Goal: Task Accomplishment & Management: Manage account settings

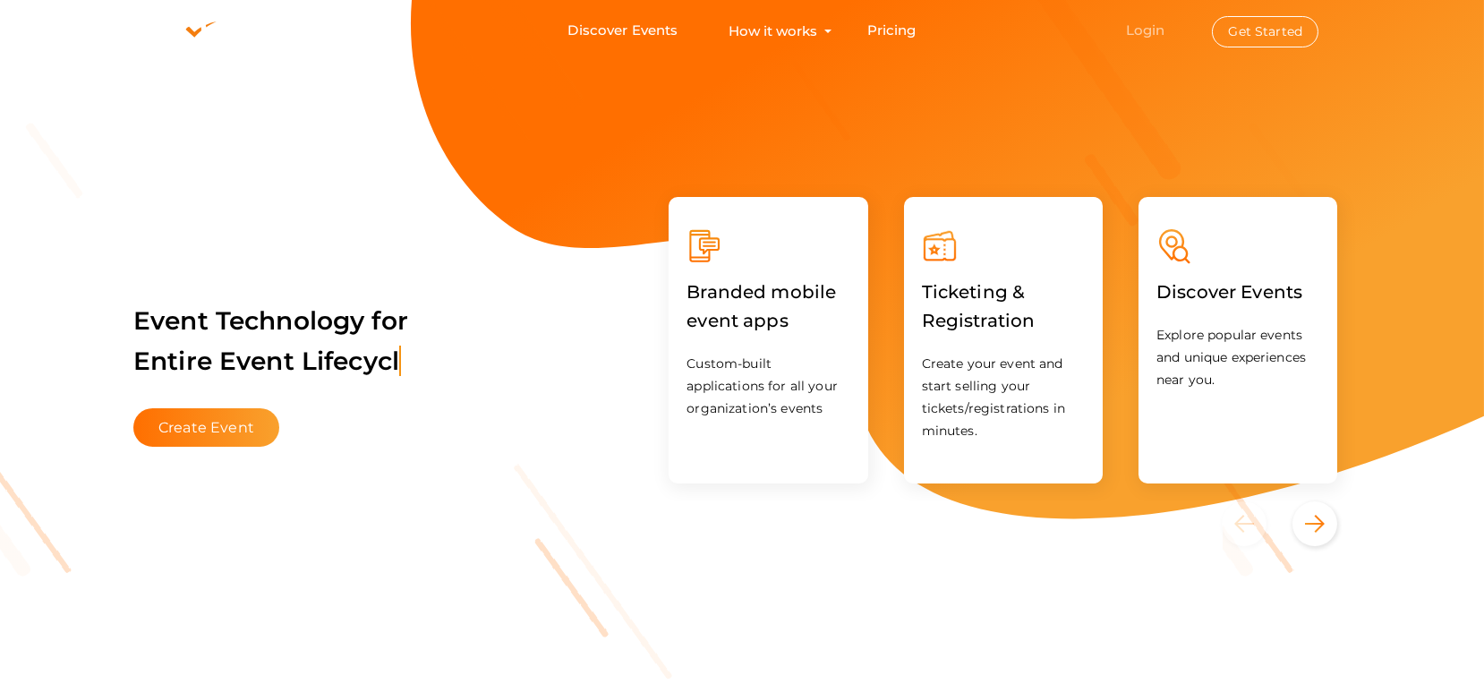
click at [1145, 30] on link "Login" at bounding box center [1145, 29] width 39 height 17
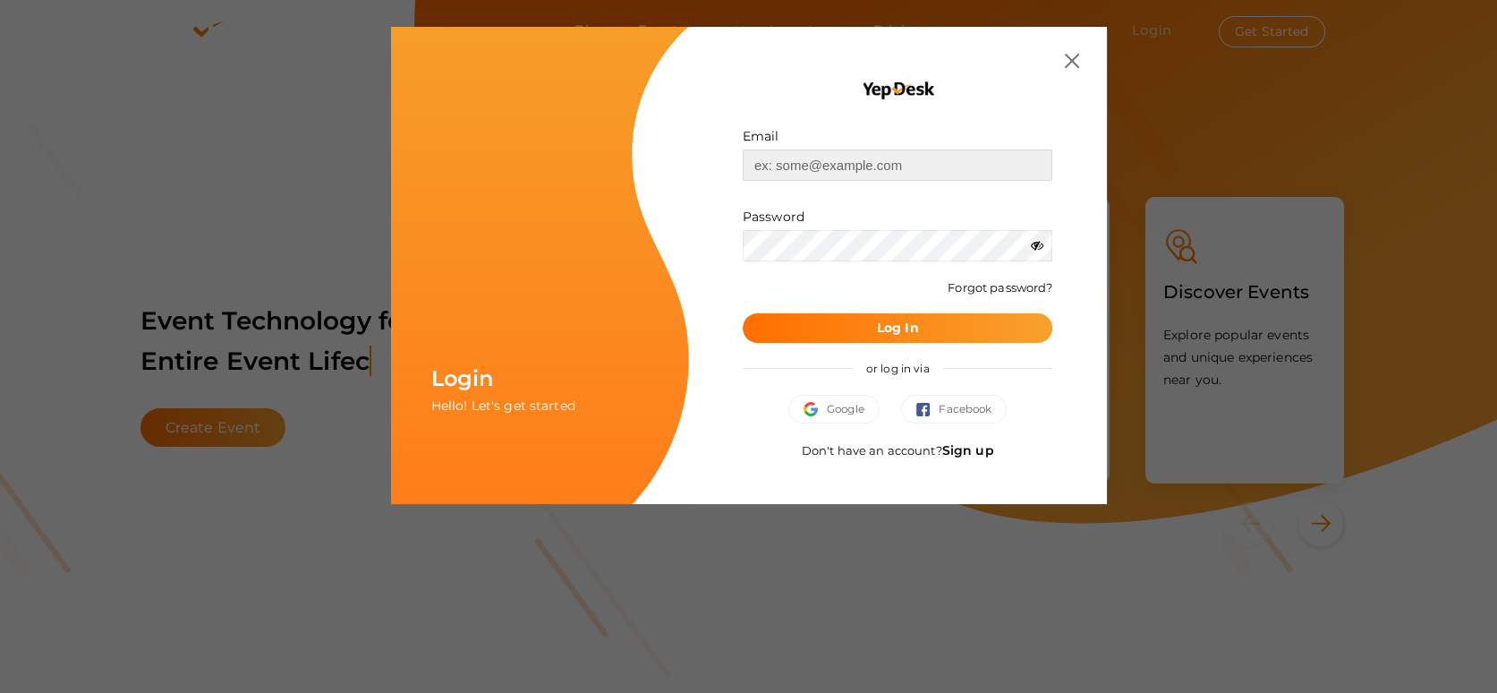
type input "[EMAIL_ADDRESS][DOMAIN_NAME]"
click at [856, 336] on button "Log In" at bounding box center [898, 328] width 311 height 30
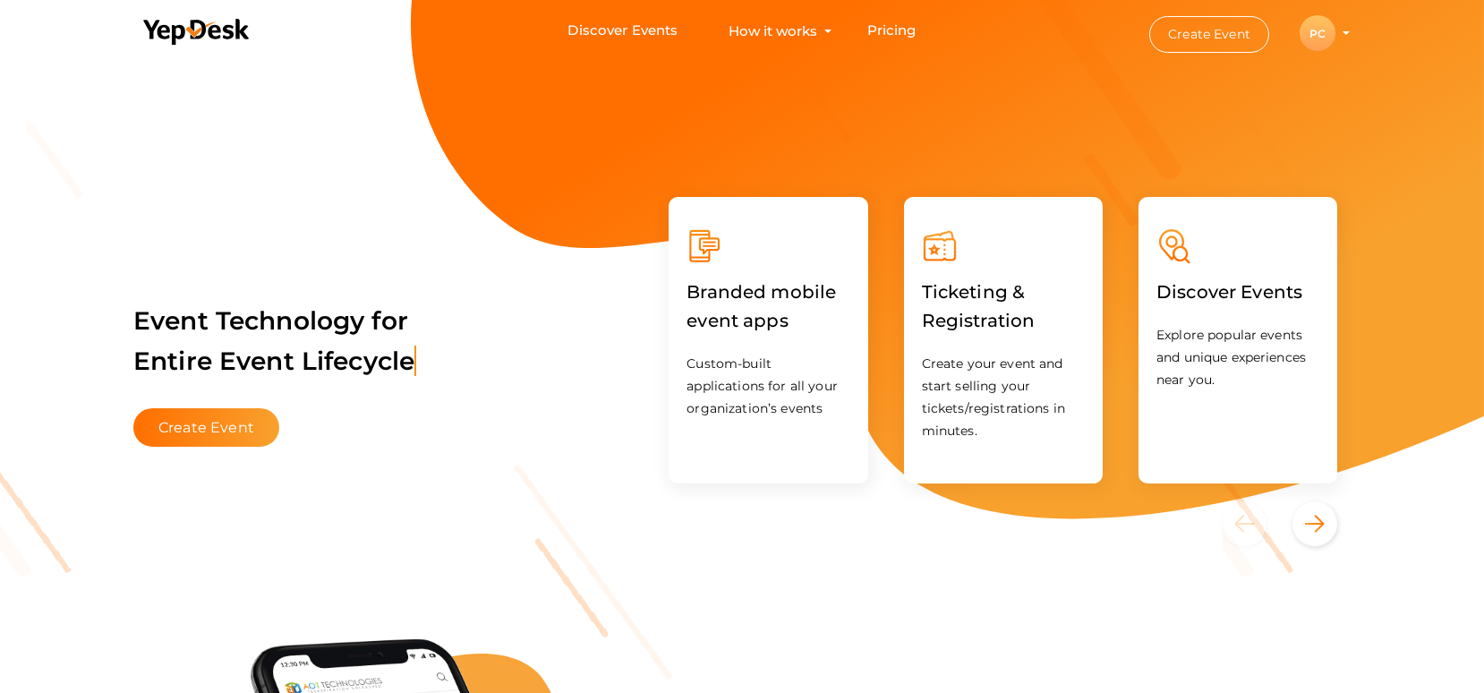
click at [1324, 36] on div "PC" at bounding box center [1317, 33] width 36 height 36
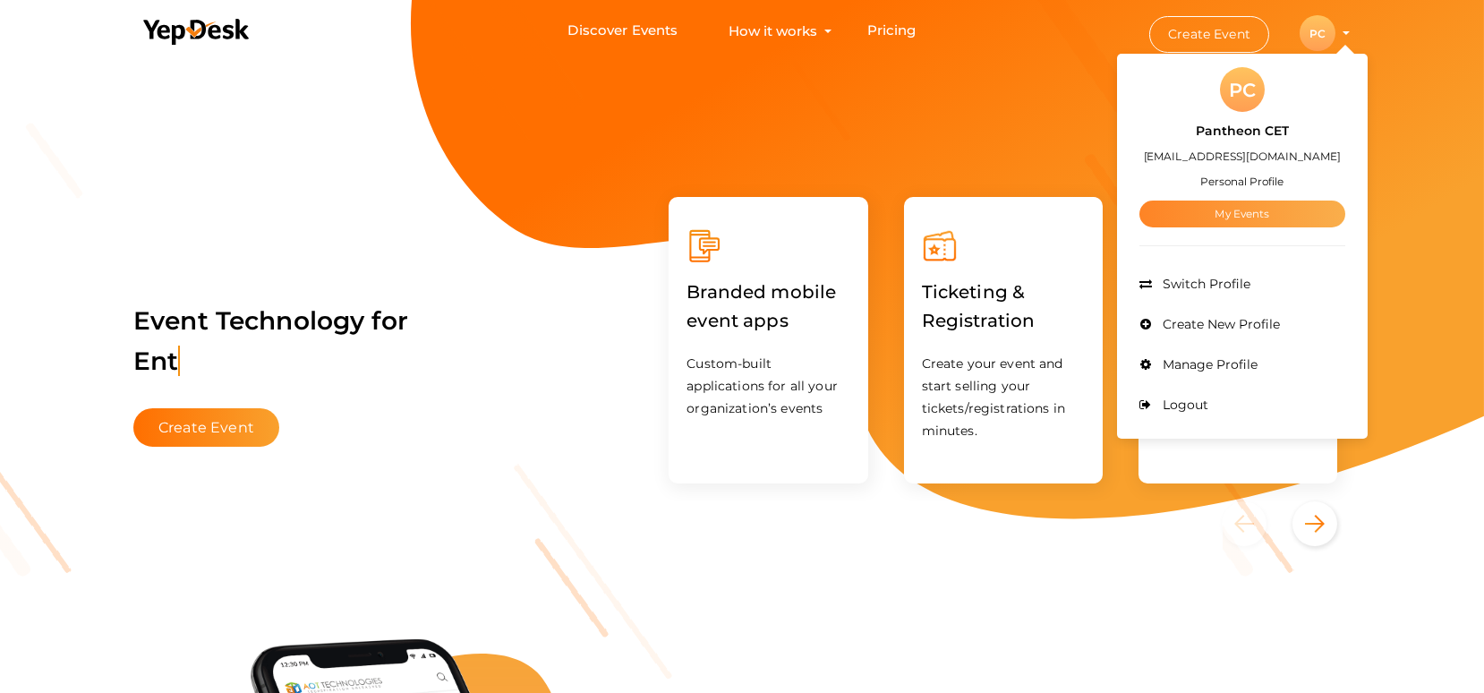
click at [1199, 214] on link "My Events" at bounding box center [1242, 213] width 206 height 27
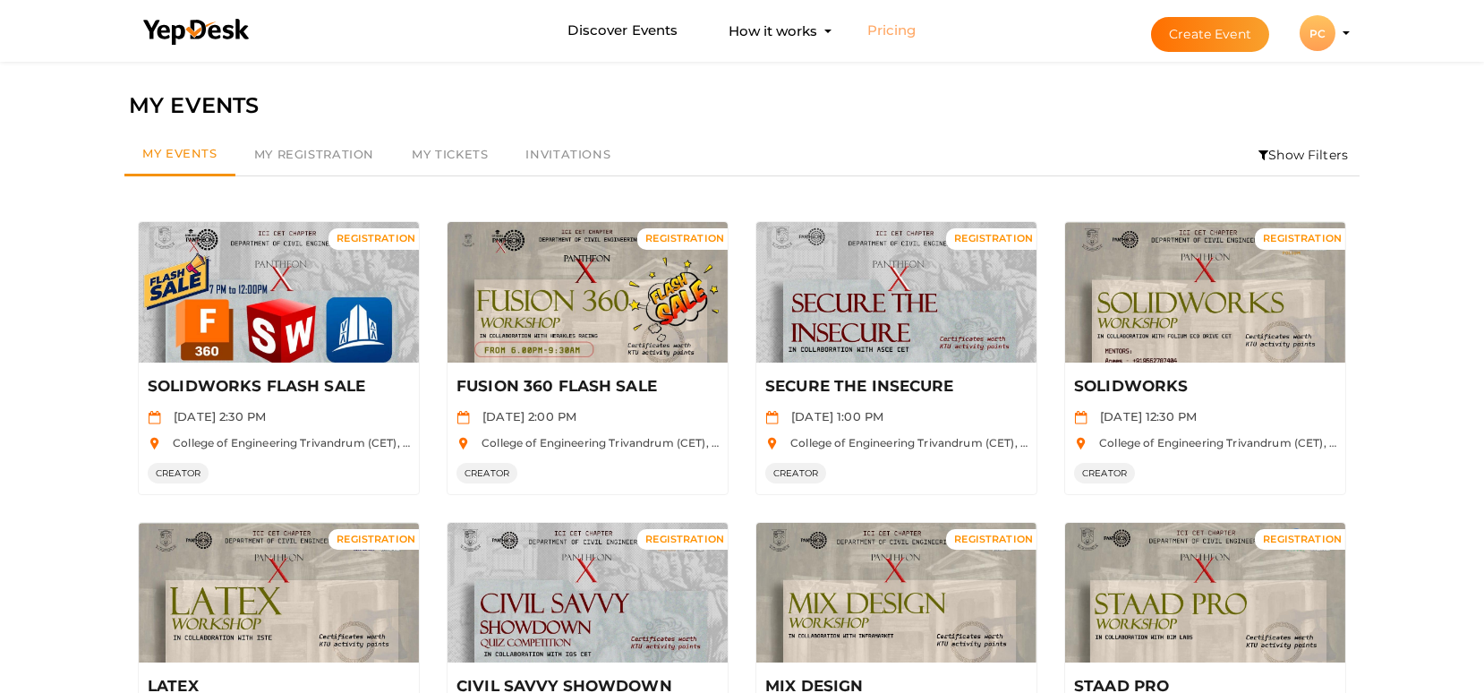
click at [888, 23] on link "Pricing" at bounding box center [891, 30] width 49 height 33
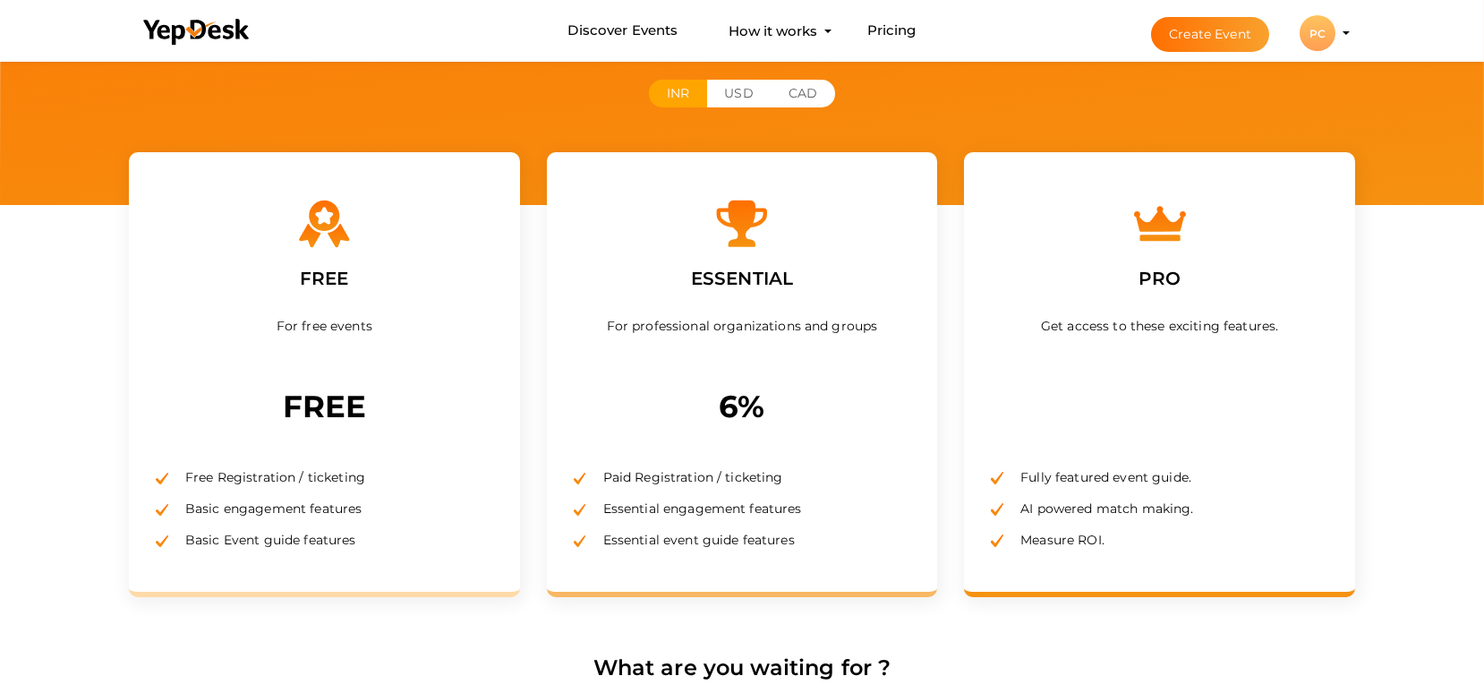
scroll to position [170, 0]
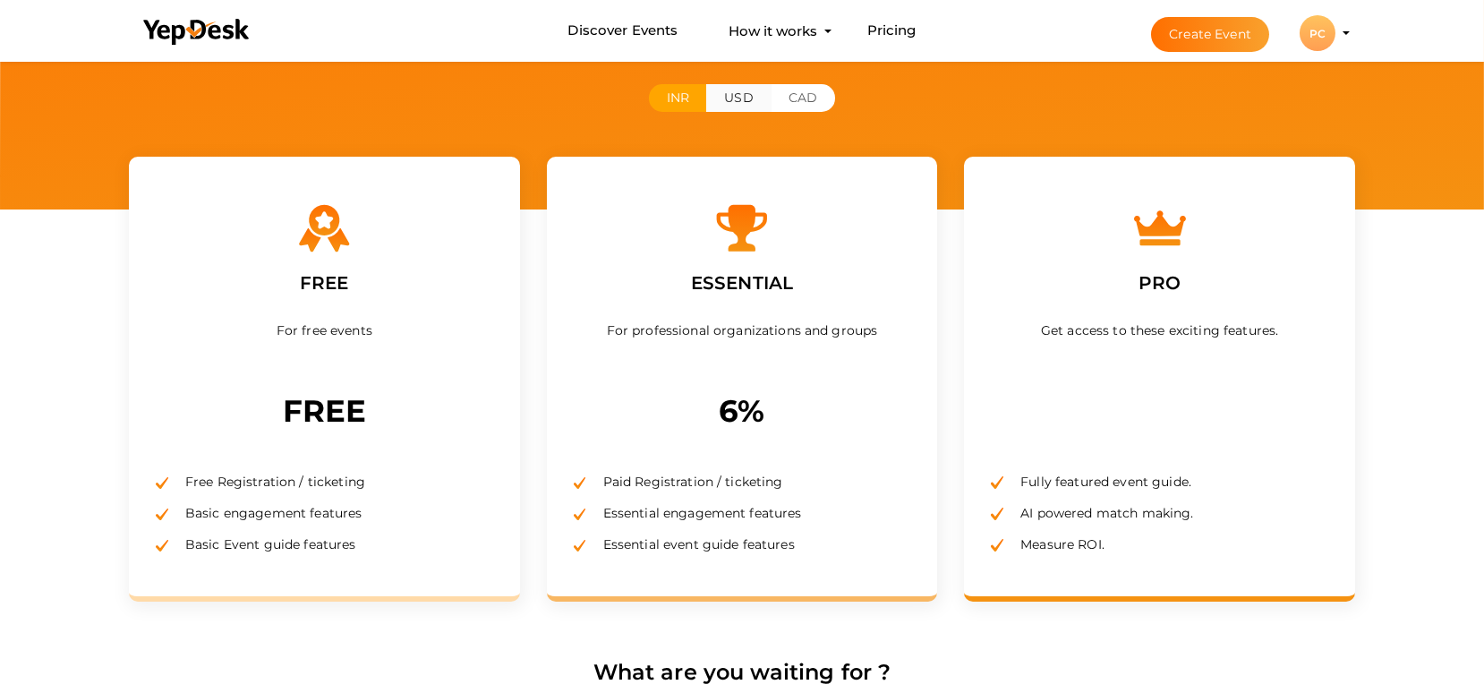
click at [736, 106] on button "USD" at bounding box center [738, 98] width 64 height 28
click at [782, 103] on button "CAD" at bounding box center [802, 98] width 64 height 28
click at [692, 98] on button "INR" at bounding box center [678, 98] width 58 height 28
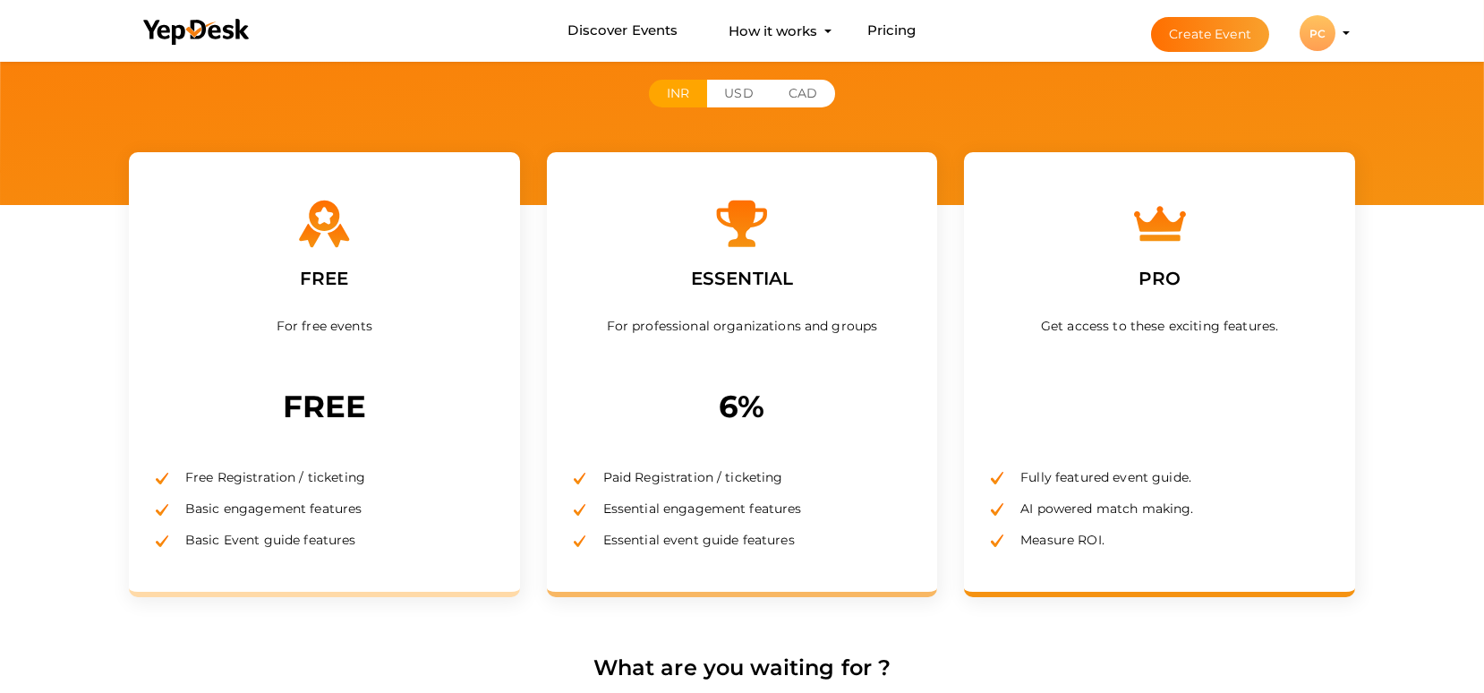
scroll to position [175, 0]
click at [620, 38] on link "Discover Events" at bounding box center [622, 30] width 110 height 33
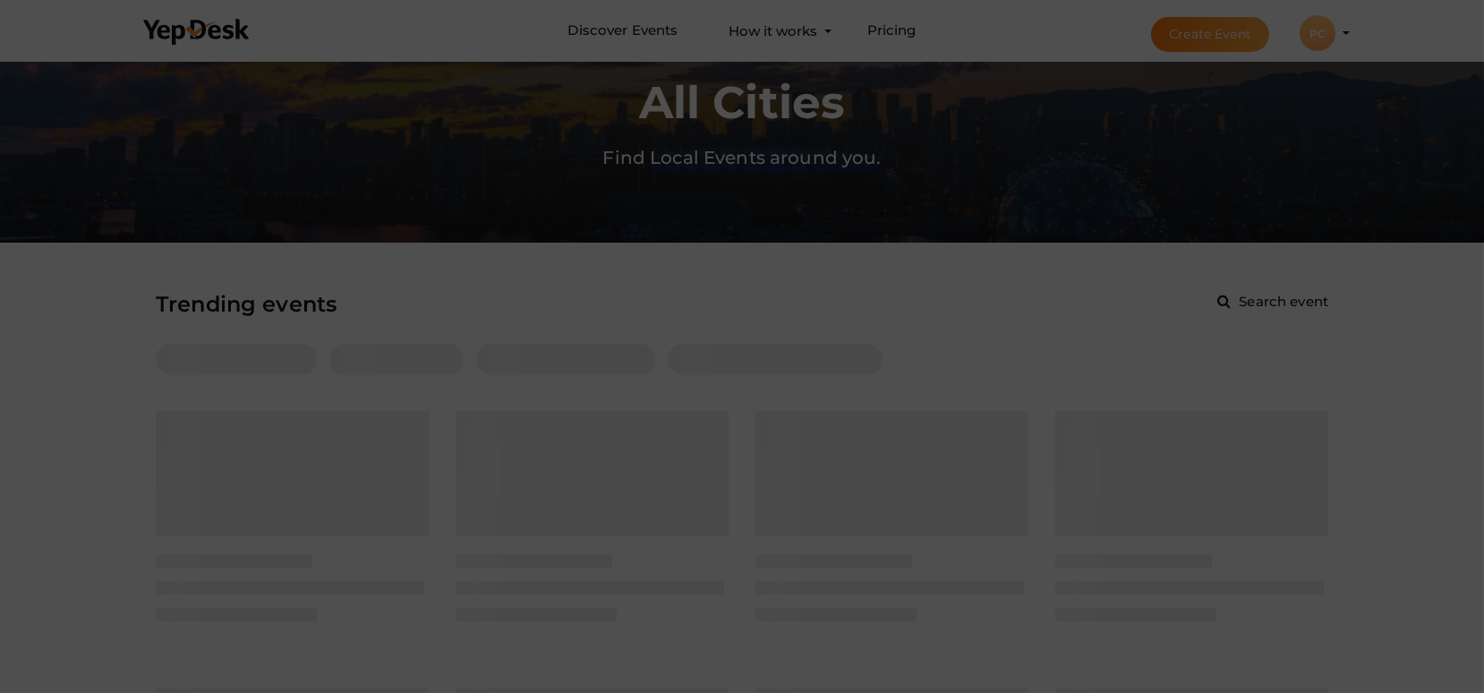
scroll to position [84, 0]
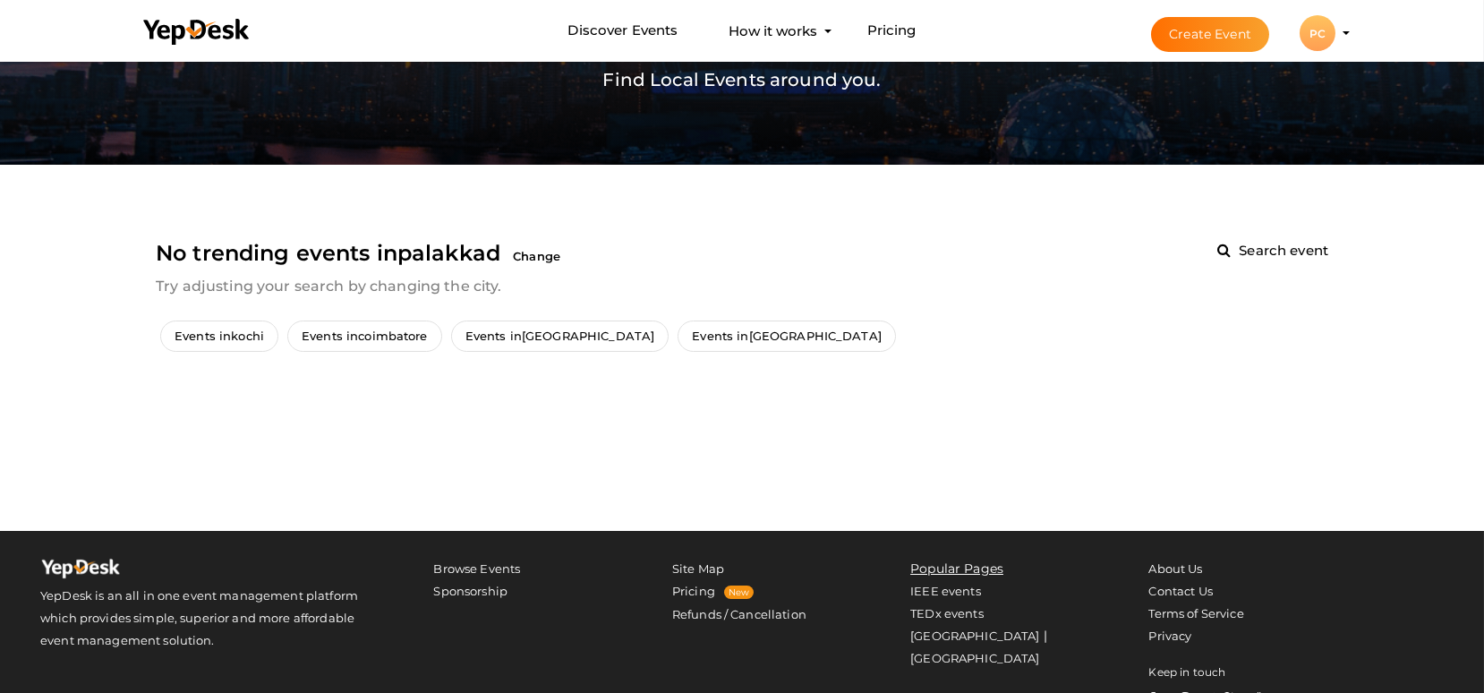
scroll to position [163, 0]
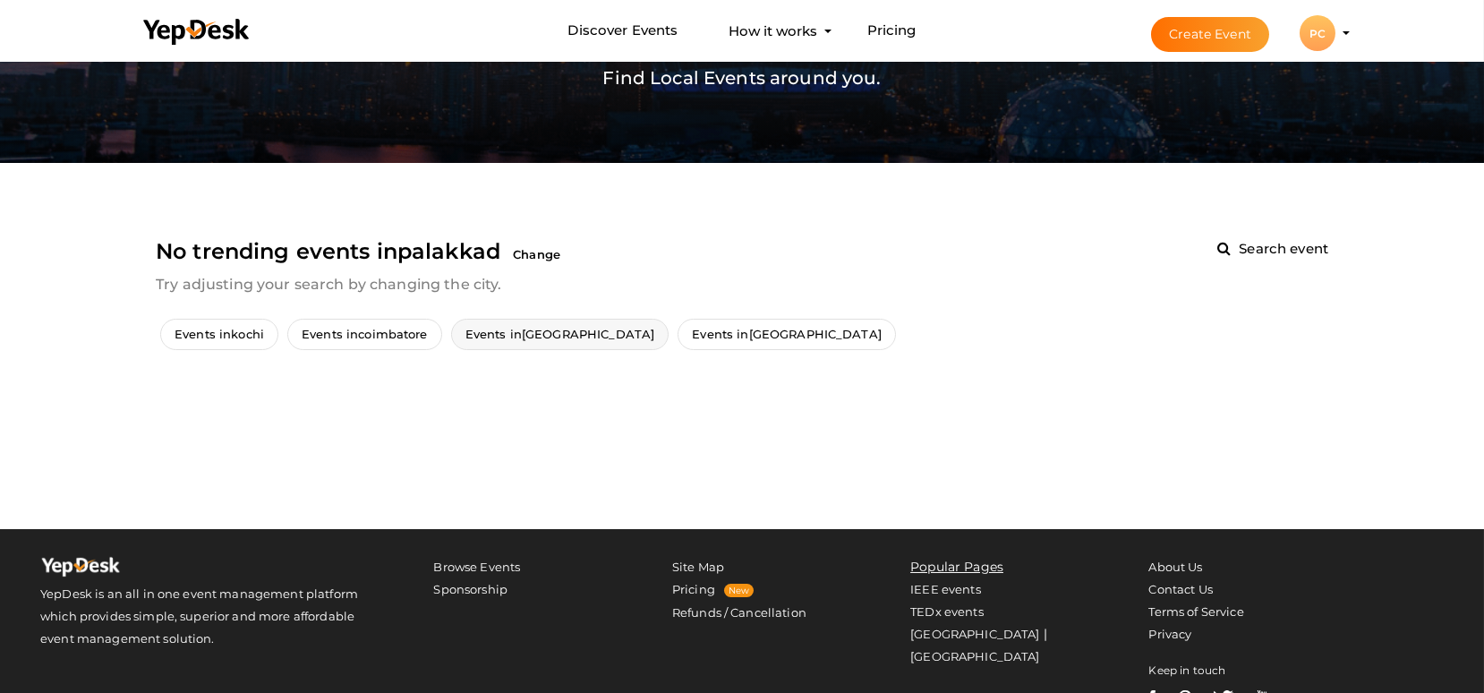
click at [533, 324] on span "Events in thiruvananthapuram" at bounding box center [560, 334] width 218 height 31
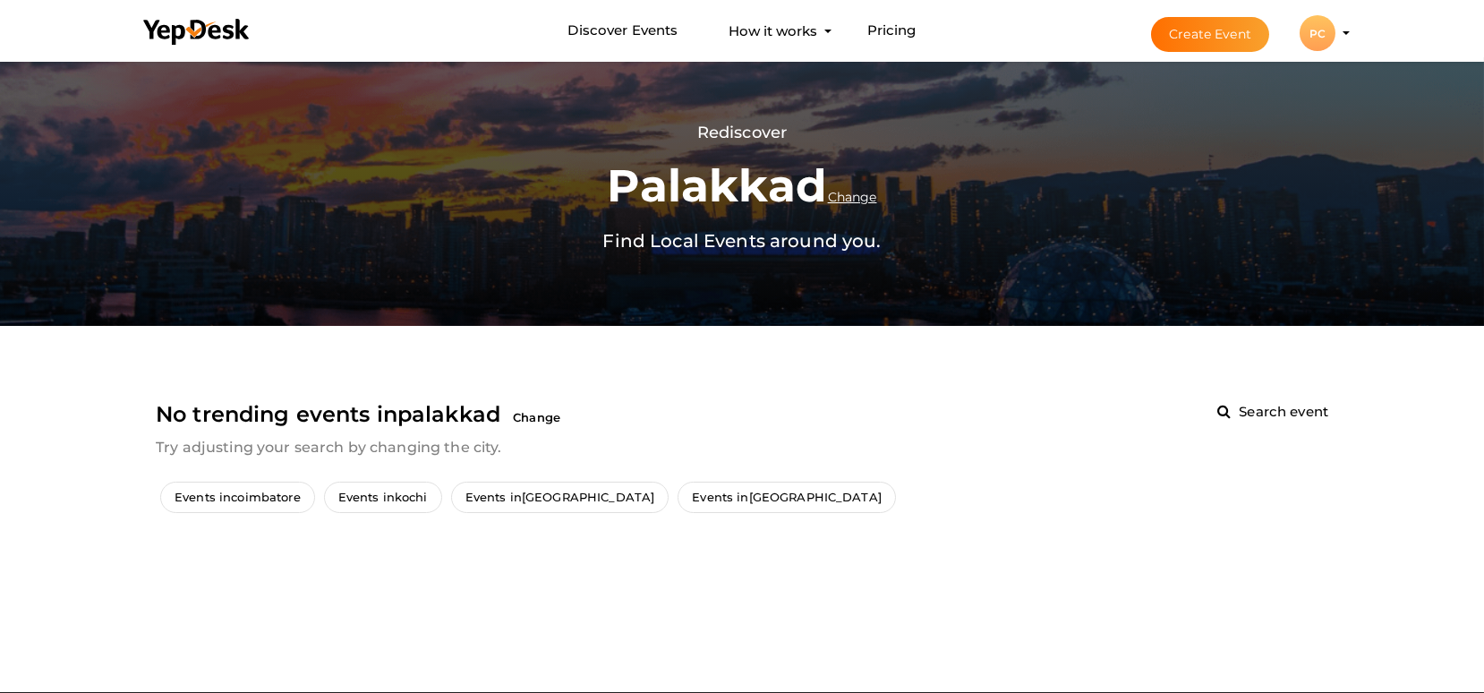
click at [1328, 30] on div "PC" at bounding box center [1317, 33] width 36 height 36
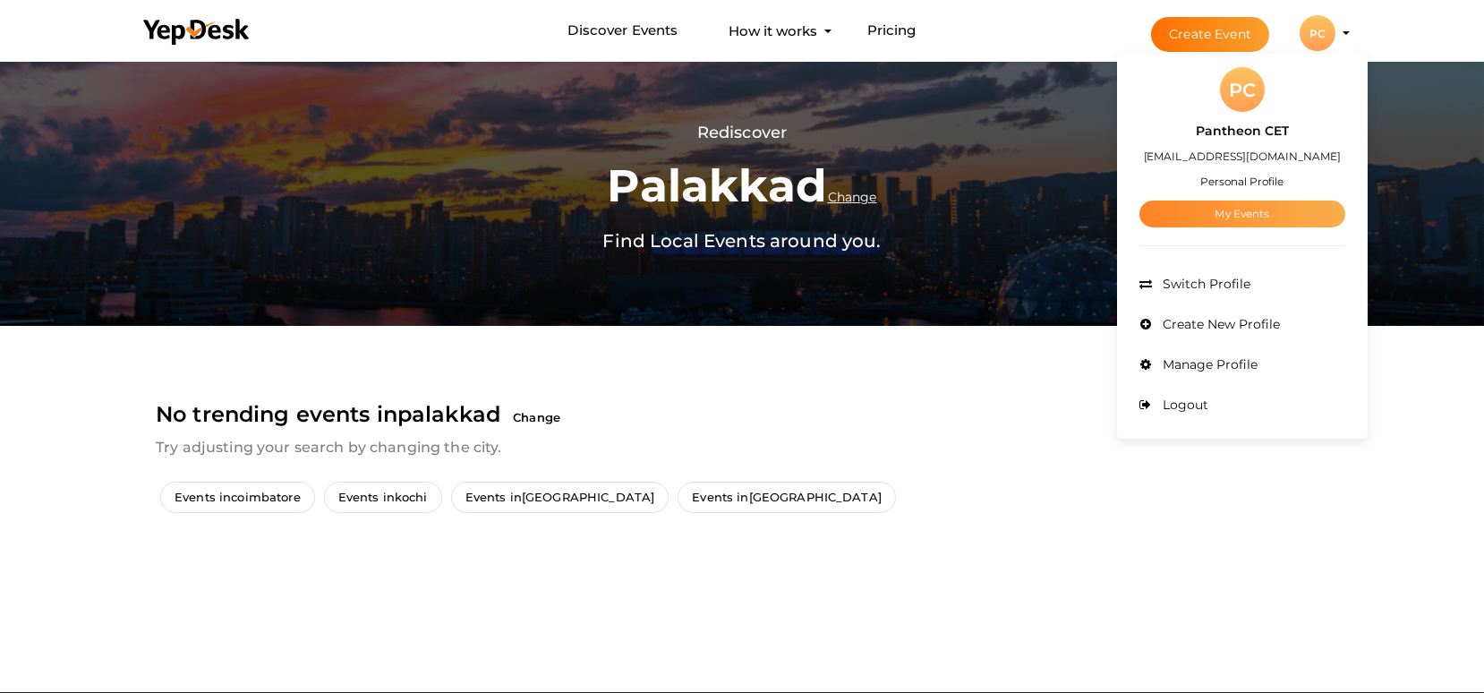
click at [1235, 217] on link "My Events" at bounding box center [1242, 213] width 206 height 27
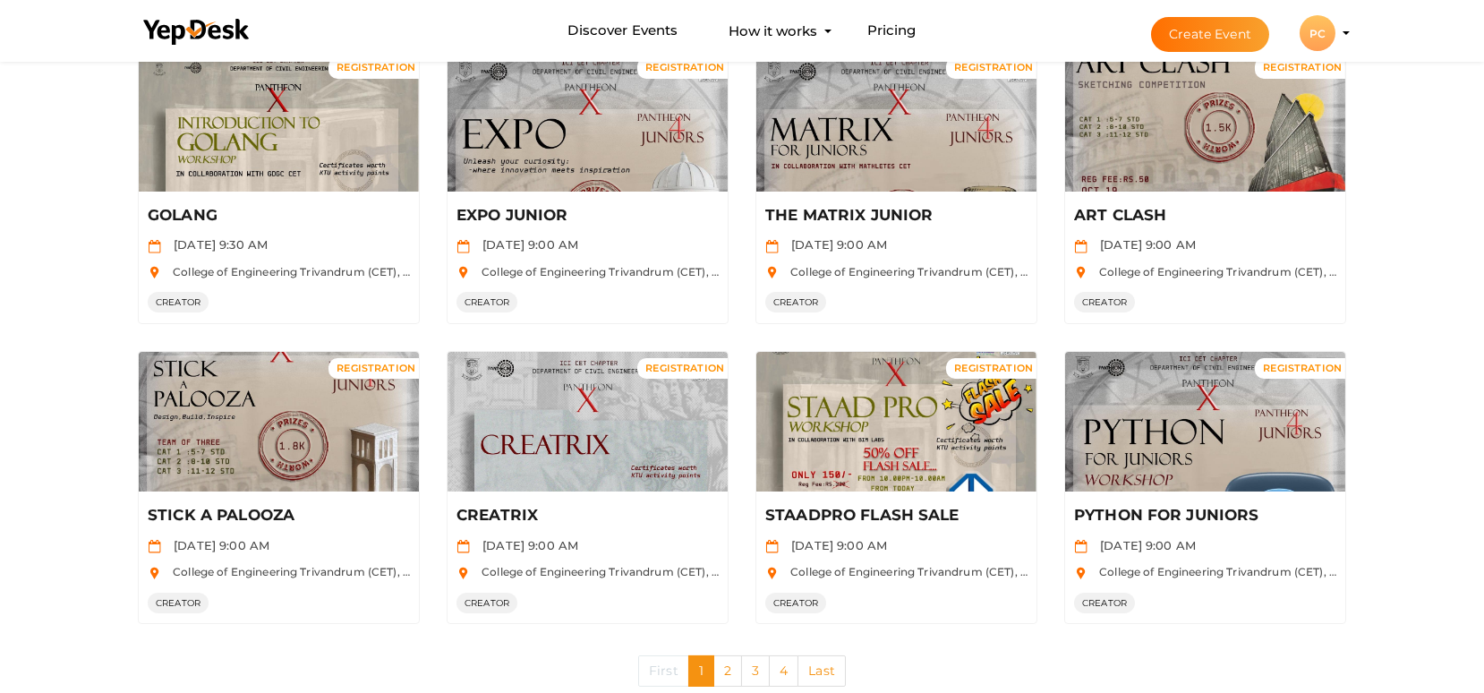
scroll to position [812, 0]
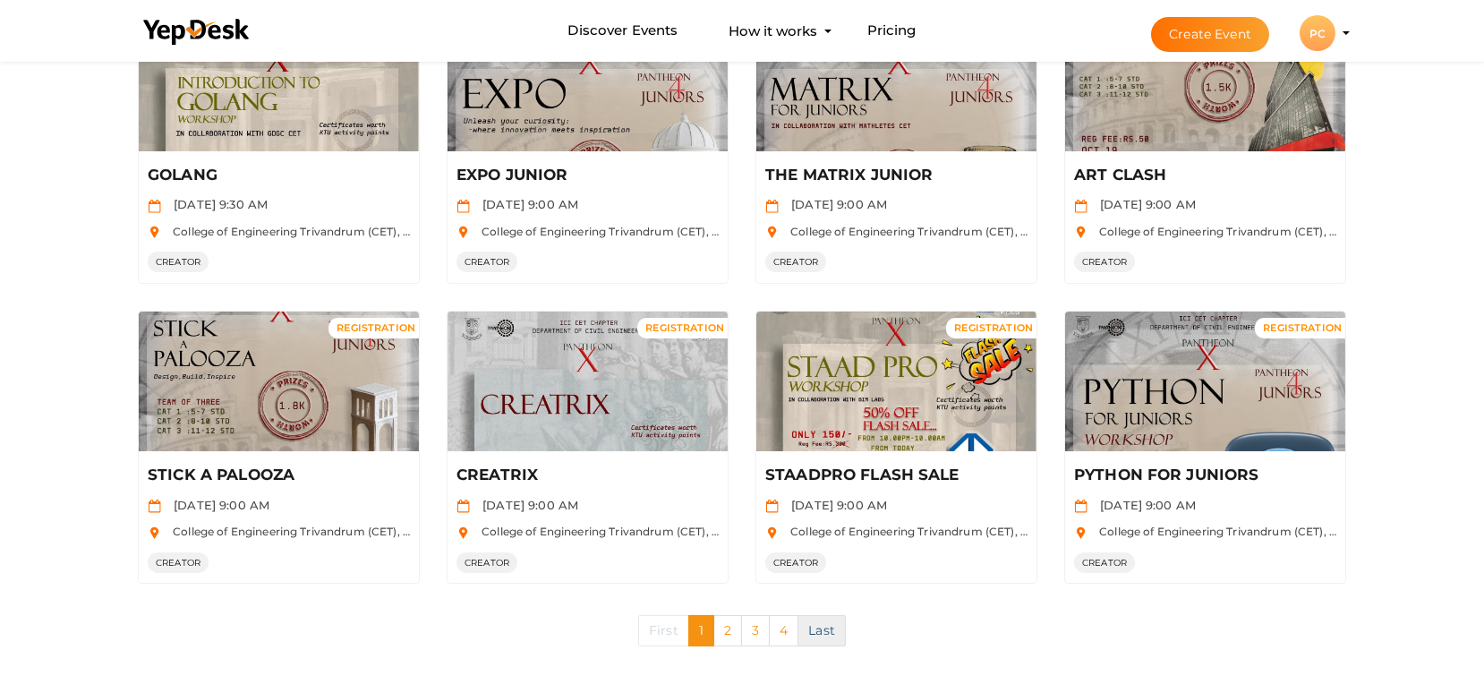
click at [816, 619] on link "Last" at bounding box center [821, 630] width 48 height 31
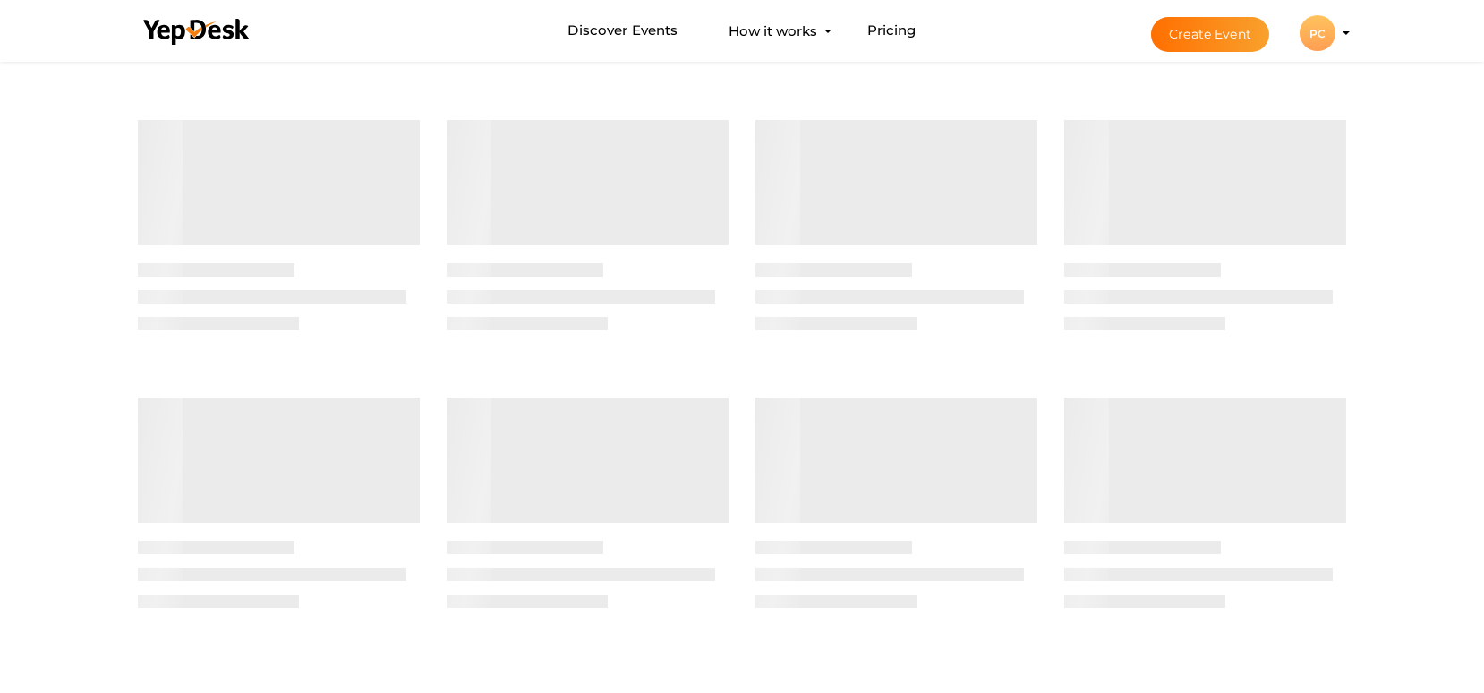
scroll to position [0, 0]
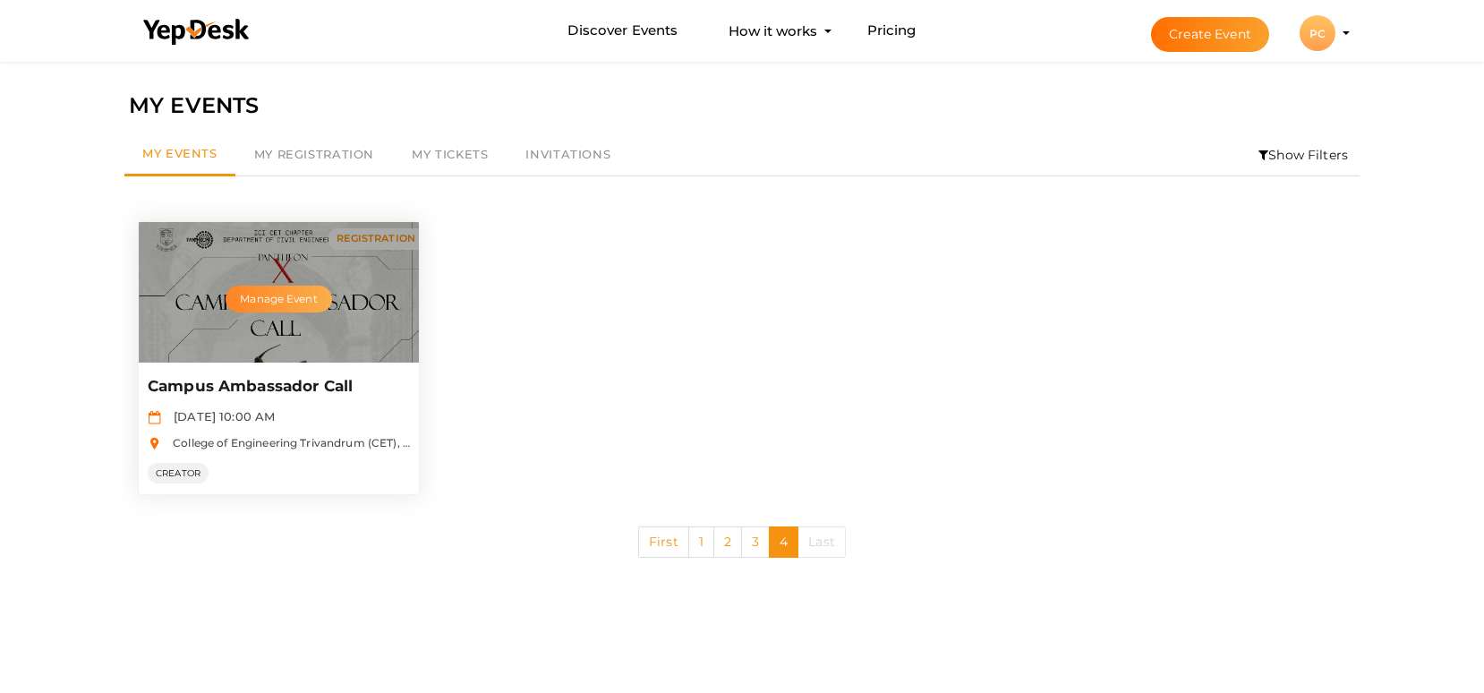
click at [306, 294] on button "Manage Event" at bounding box center [279, 298] width 106 height 27
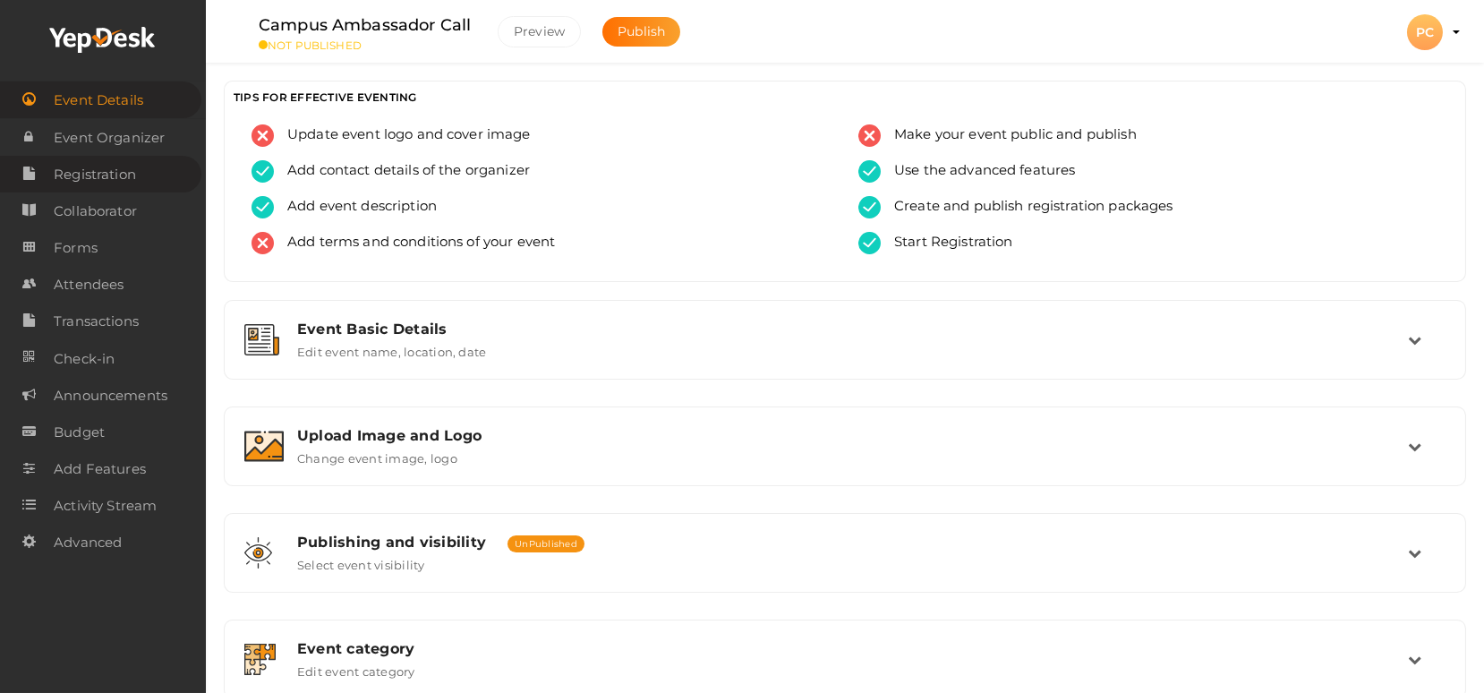
click at [127, 187] on span "Registration" at bounding box center [95, 175] width 82 height 36
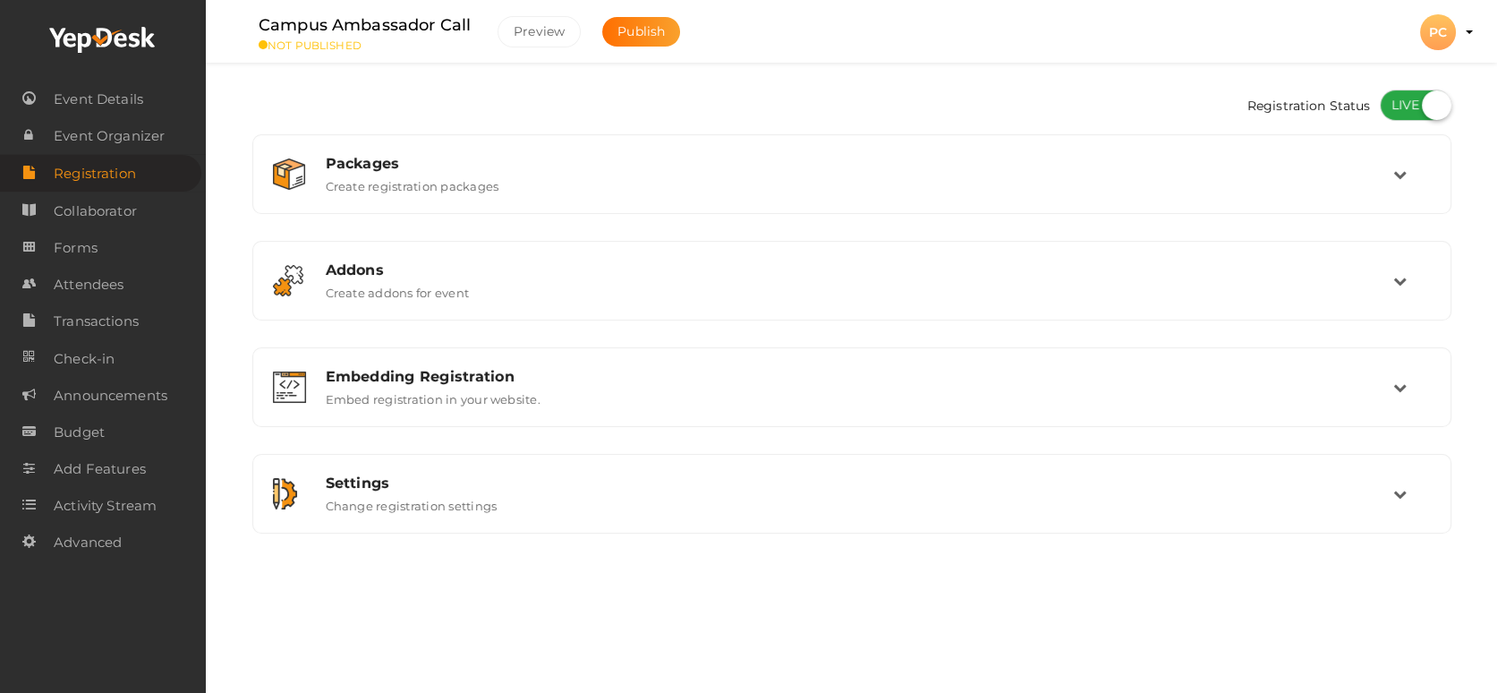
click at [1433, 106] on label at bounding box center [1416, 104] width 72 height 31
click at [1392, 105] on input "checkbox" at bounding box center [1386, 99] width 12 height 12
checkbox input "false"
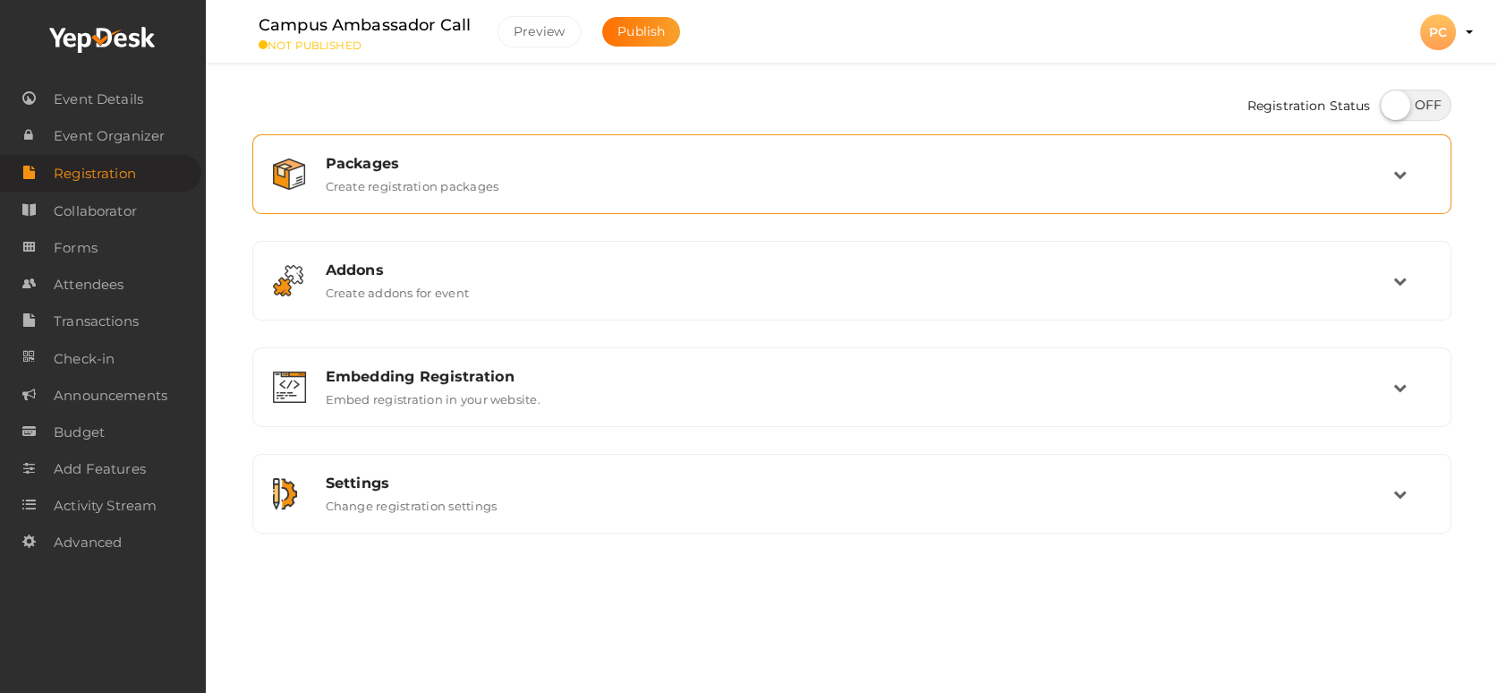
click at [943, 206] on div "Packages Create registration packages" at bounding box center [851, 174] width 1199 height 80
click at [1399, 175] on icon at bounding box center [1399, 173] width 13 height 13
